Goal: Task Accomplishment & Management: Complete application form

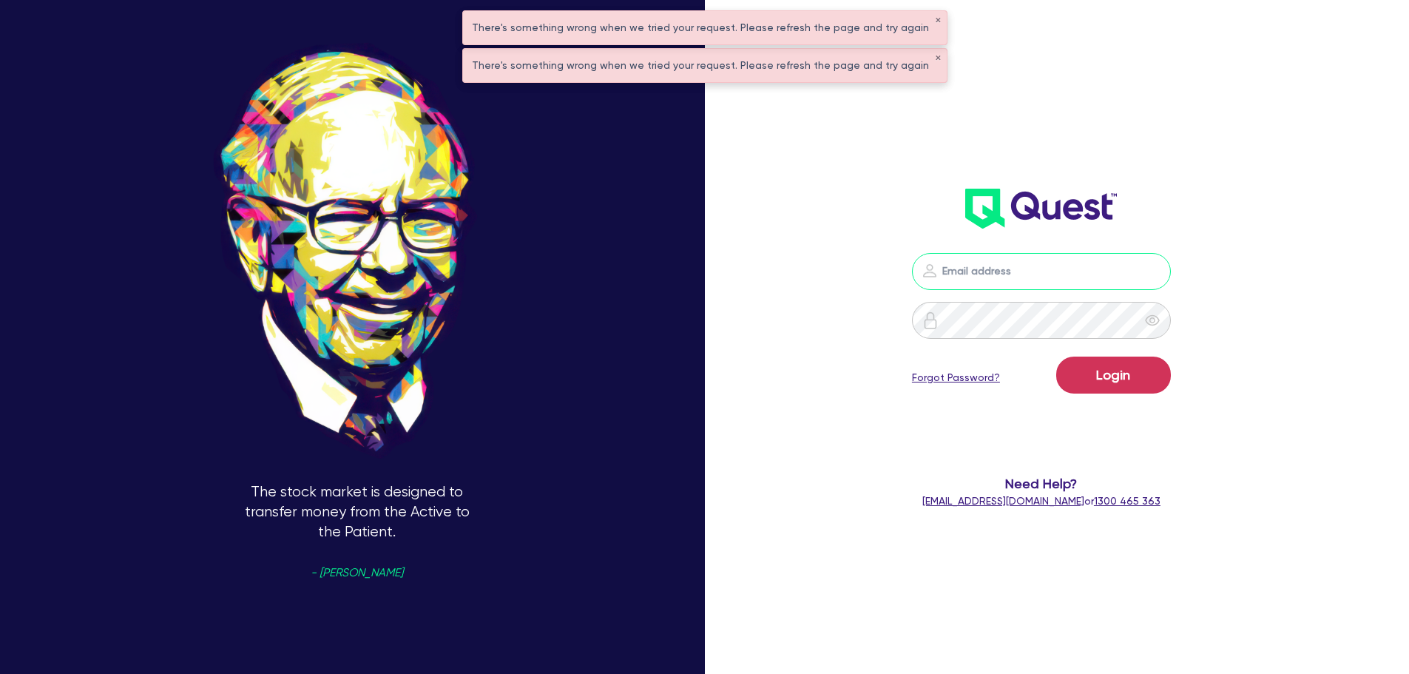
click at [1023, 263] on input "email" at bounding box center [1041, 271] width 259 height 37
type input "[PERSON_NAME][EMAIL_ADDRESS][DOMAIN_NAME]"
click at [1083, 379] on button "Login" at bounding box center [1113, 375] width 115 height 37
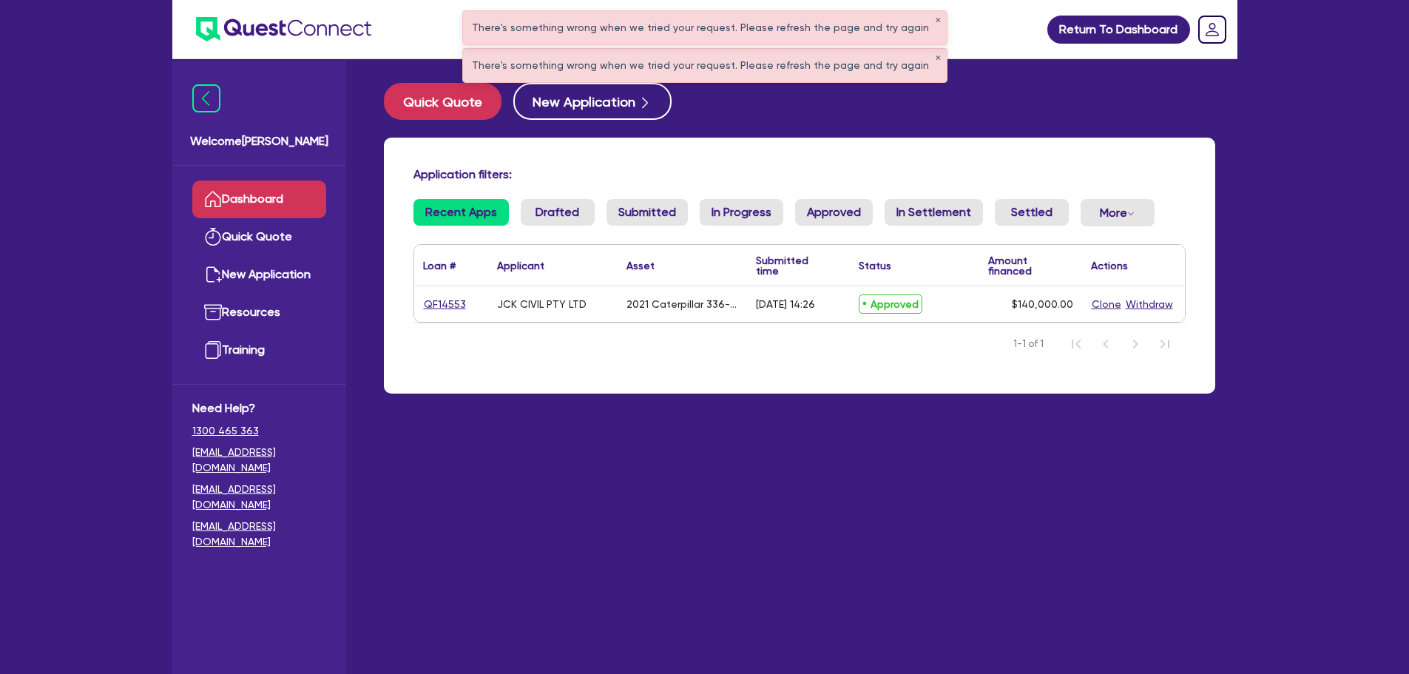
click at [888, 303] on span "Approved" at bounding box center [891, 303] width 64 height 19
click at [442, 302] on link "QF14553" at bounding box center [445, 304] width 44 height 17
select select "Quest Finance - Own Book"
select select "PRIMARY_ASSETS"
select select "YELLOW_GOODS_AND_EXCAVATORS"
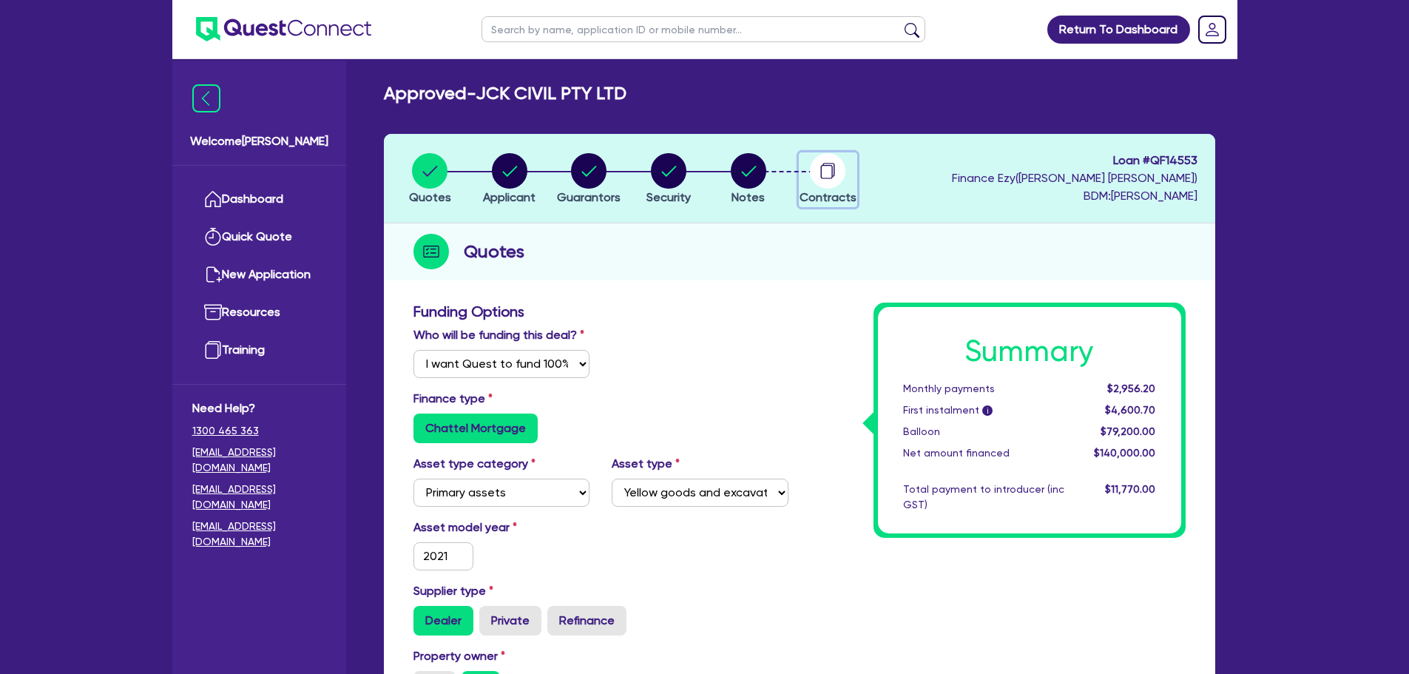
click at [833, 169] on icon "button" at bounding box center [827, 172] width 12 height 14
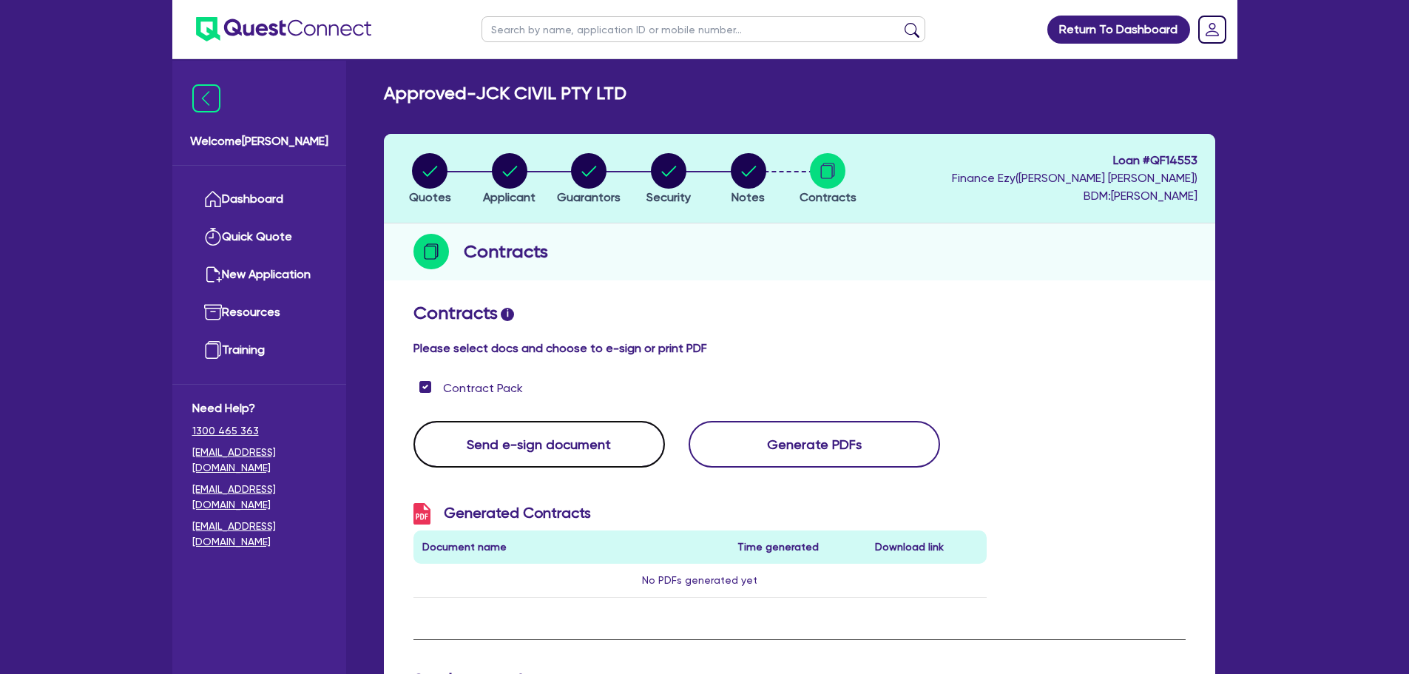
click at [532, 451] on button "Send e-sign document" at bounding box center [538, 444] width 251 height 47
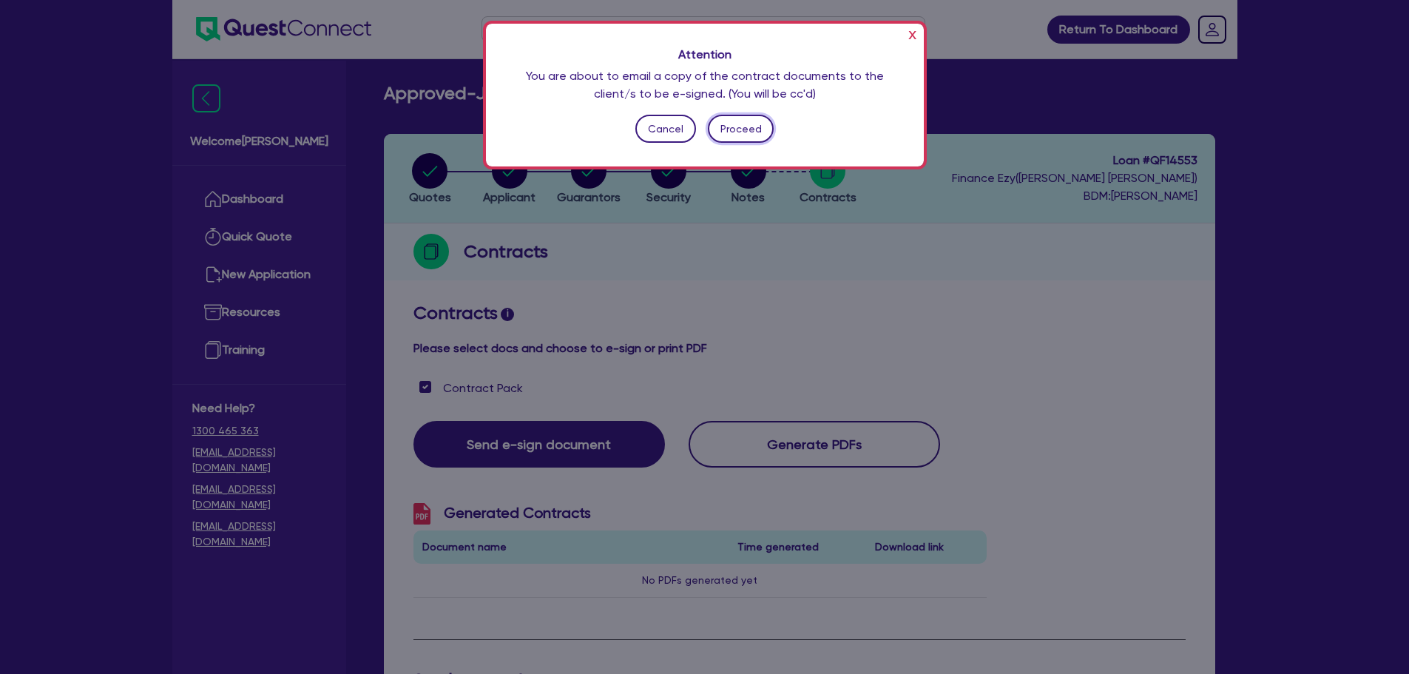
click at [732, 126] on button "Proceed" at bounding box center [741, 129] width 66 height 28
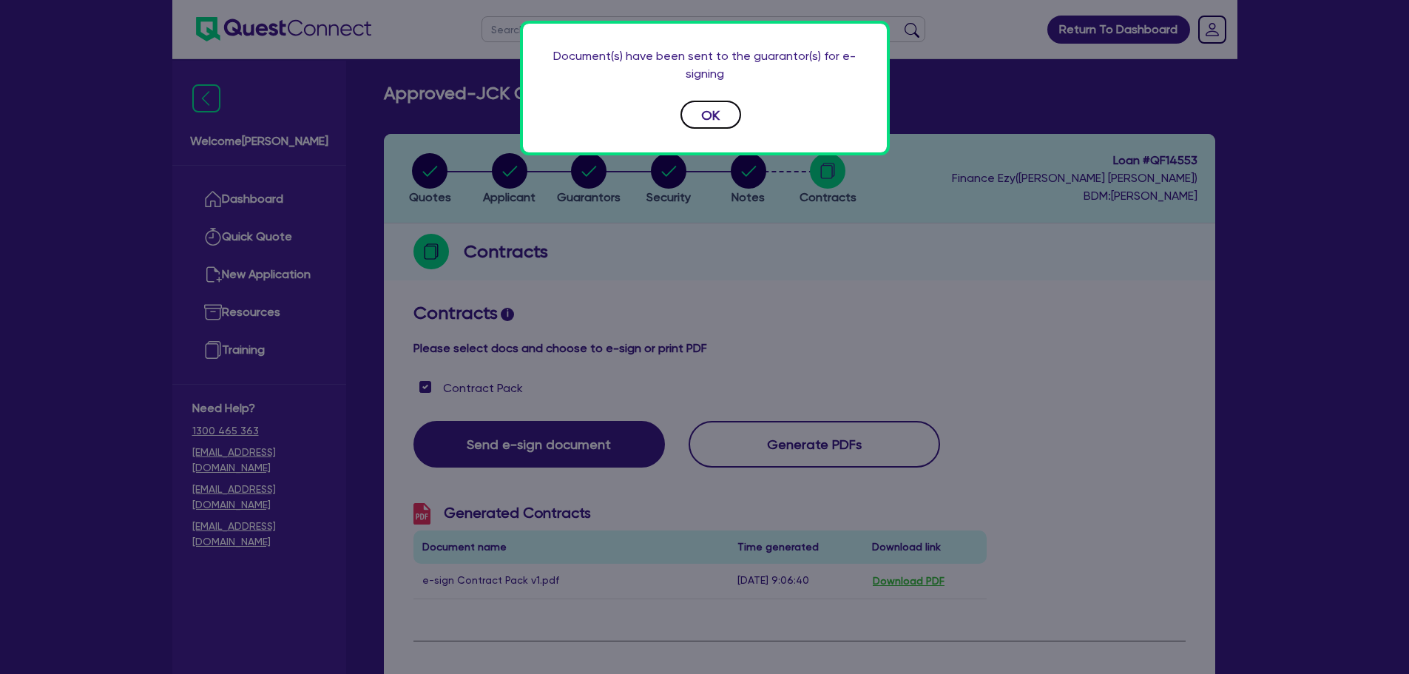
click at [729, 116] on button "OK" at bounding box center [710, 115] width 61 height 28
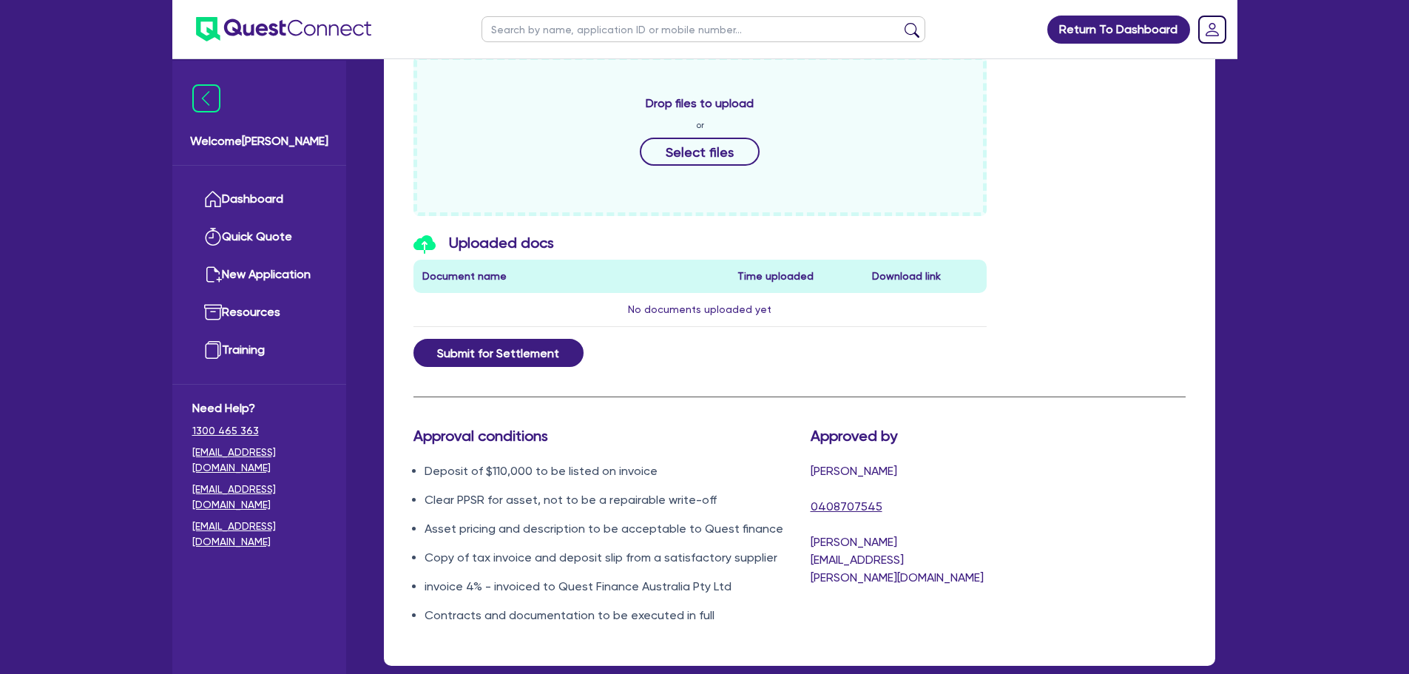
scroll to position [666, 0]
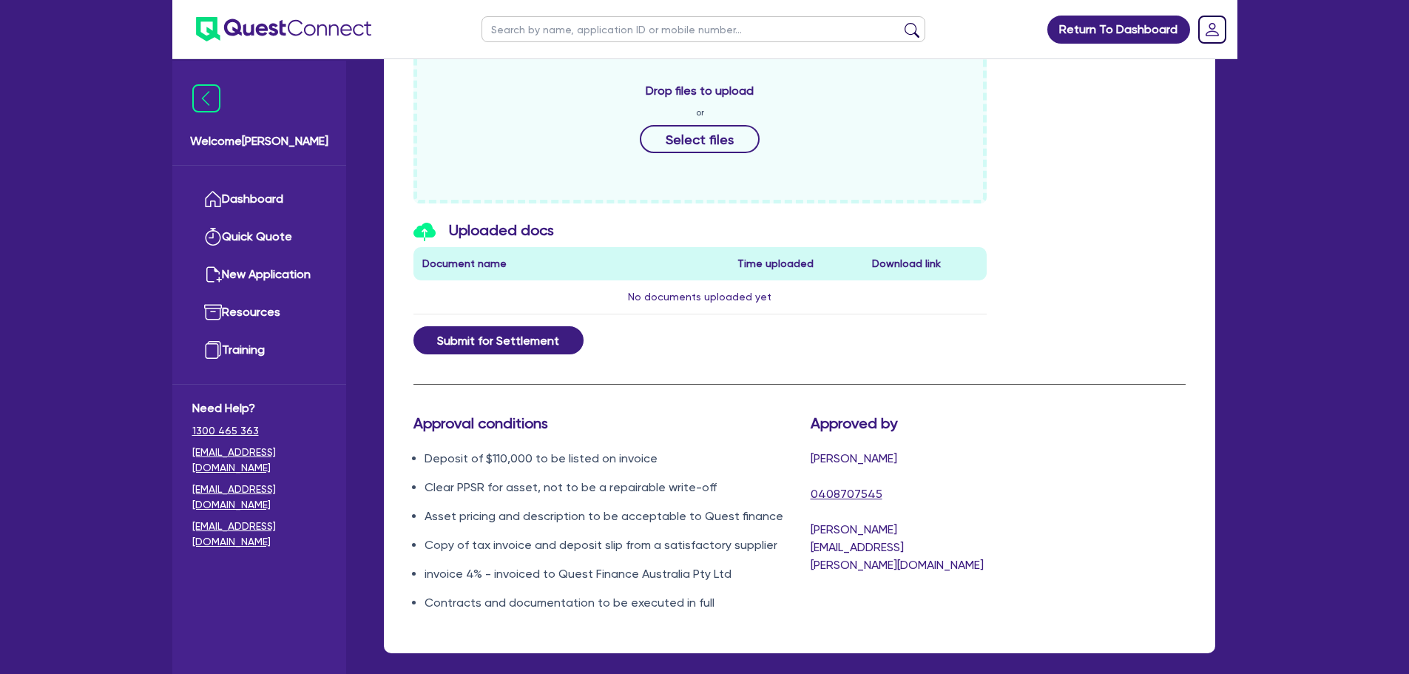
click at [1283, 86] on div "Return To Dashboard Edit Profile Logout Welcome [PERSON_NAME] Dashboard Quick Q…" at bounding box center [704, 38] width 1409 height 1409
